Goal: Task Accomplishment & Management: Manage account settings

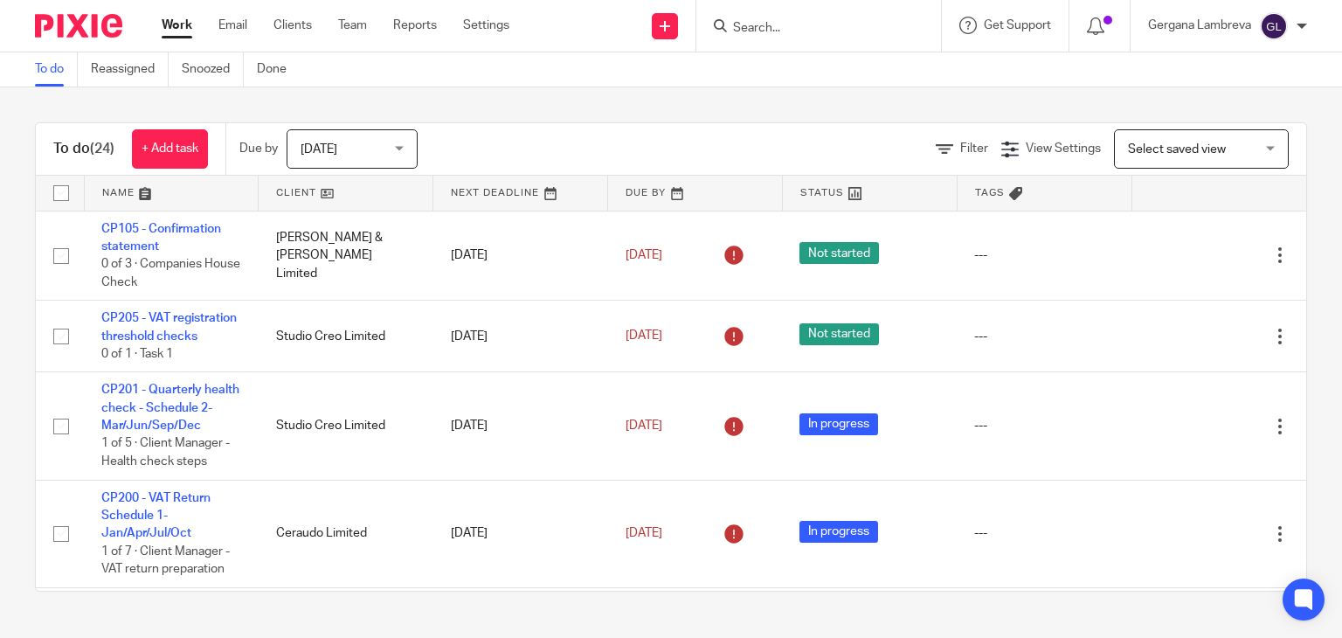
click at [822, 32] on input "Search" at bounding box center [810, 29] width 157 height 16
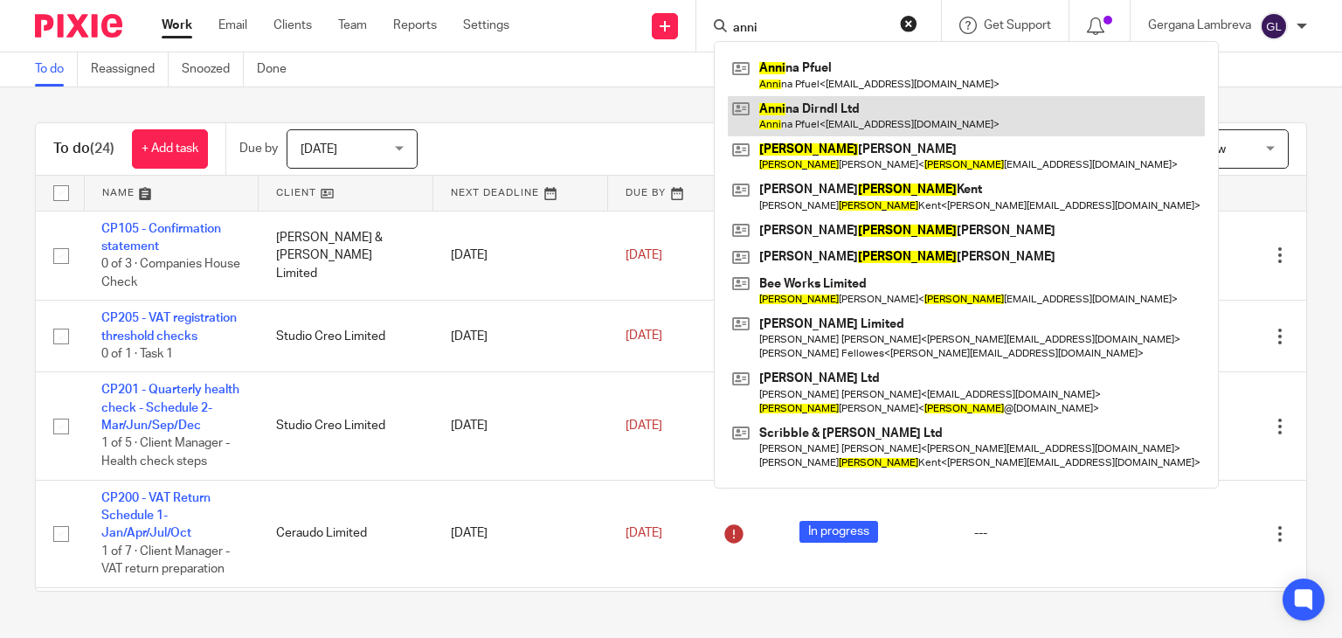
type input "anni"
click at [813, 102] on link at bounding box center [966, 116] width 477 height 40
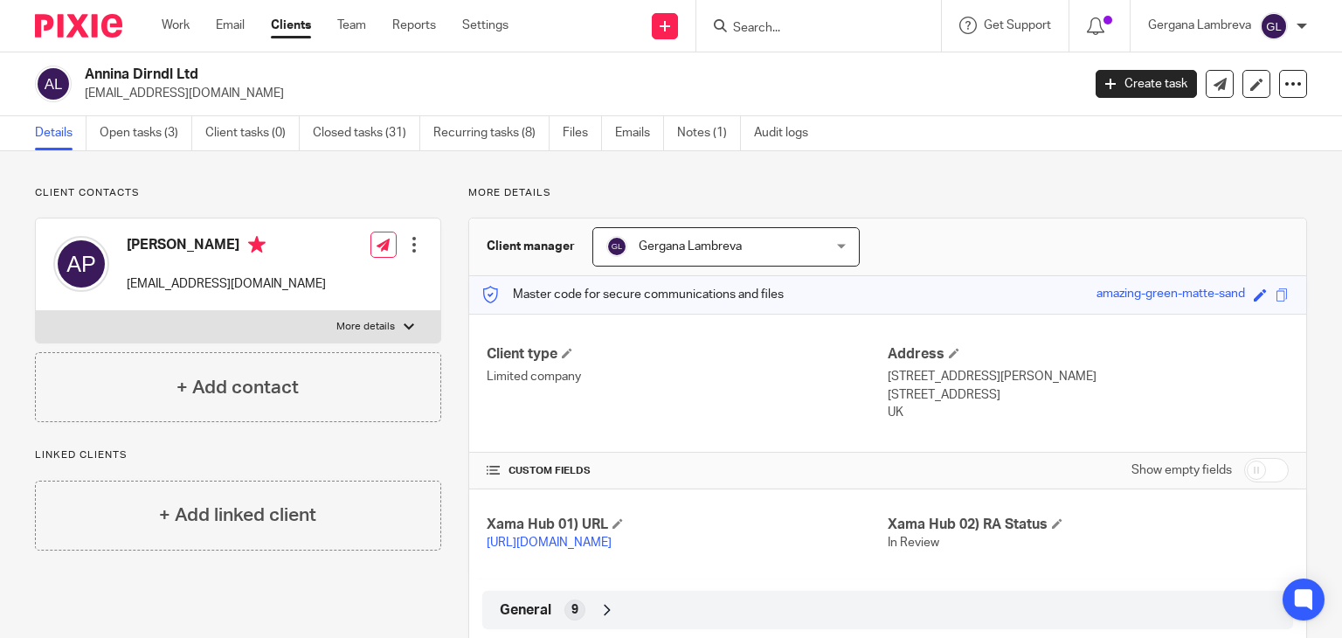
click at [407, 239] on div at bounding box center [414, 244] width 17 height 17
click at [336, 274] on link "Edit contact" at bounding box center [331, 283] width 167 height 25
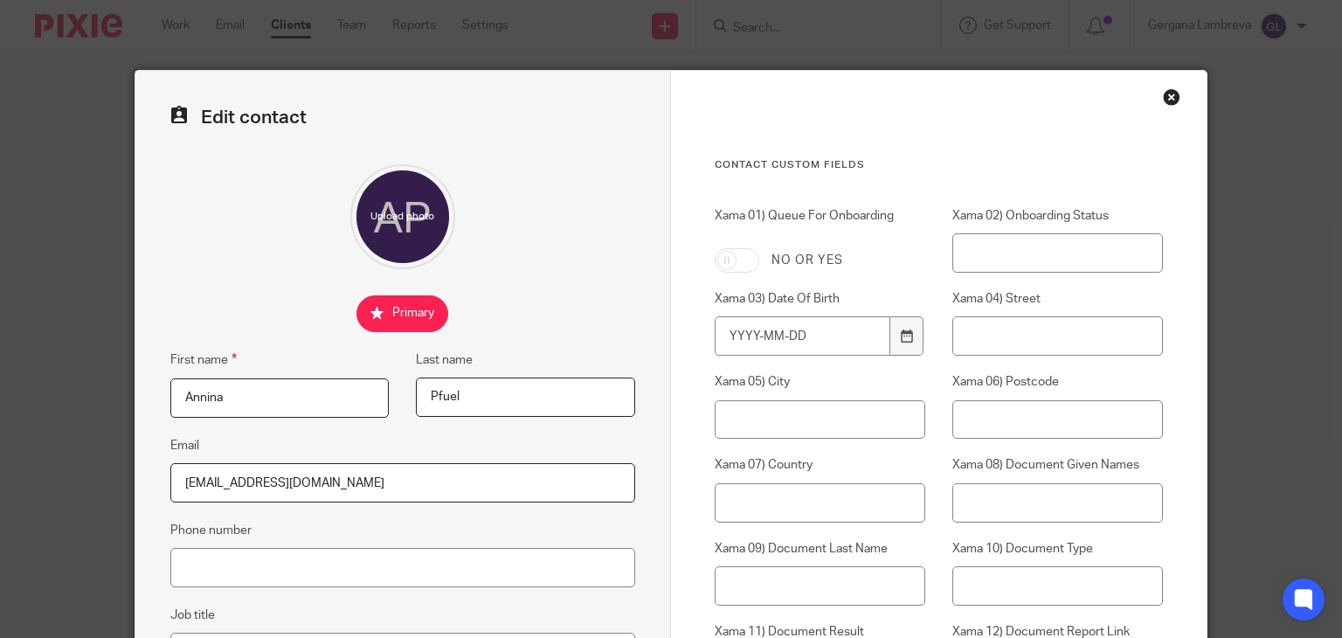
click at [1163, 97] on div "Close this dialog window" at bounding box center [1171, 96] width 17 height 17
